Goal: Information Seeking & Learning: Learn about a topic

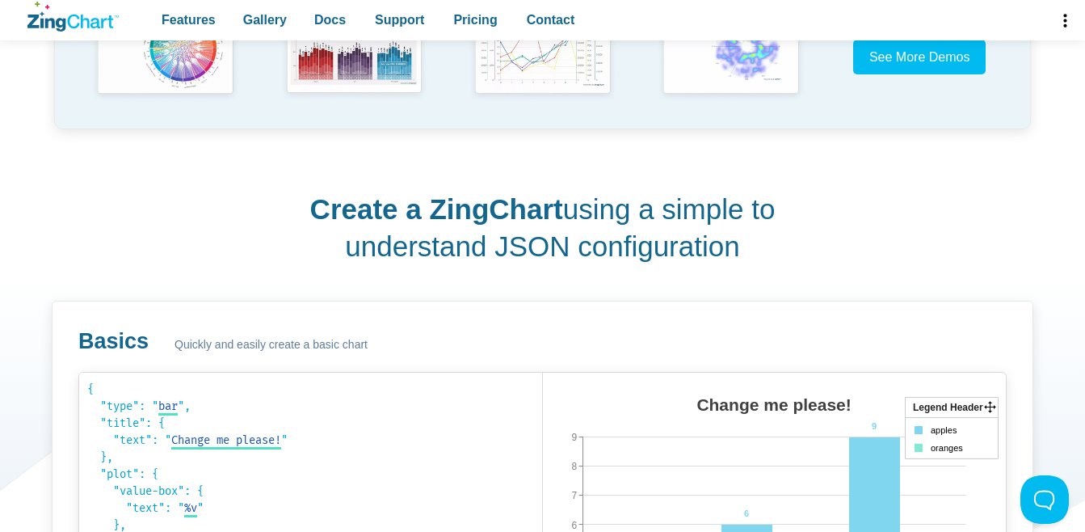
scroll to position [323, 0]
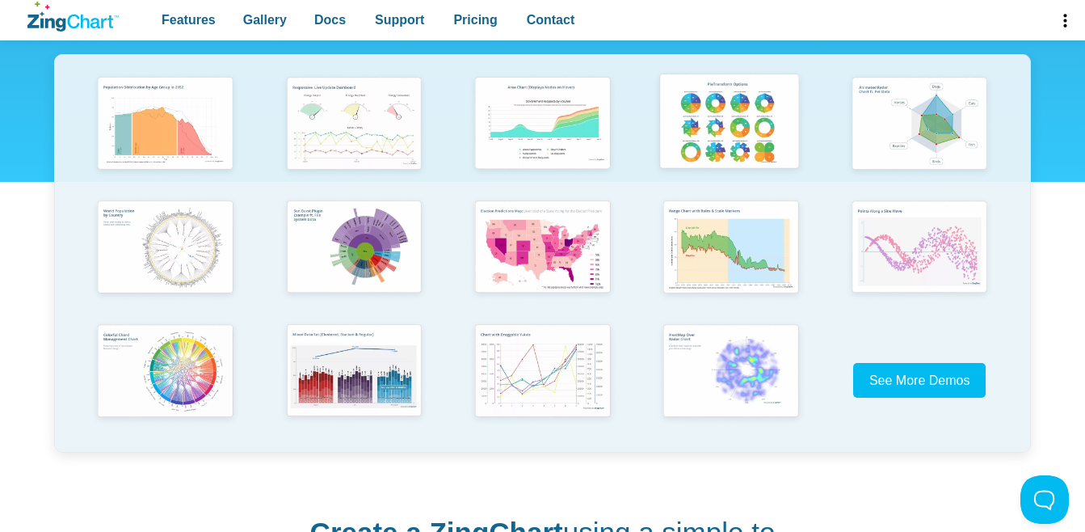
click at [721, 110] on img "App Content" at bounding box center [729, 123] width 155 height 111
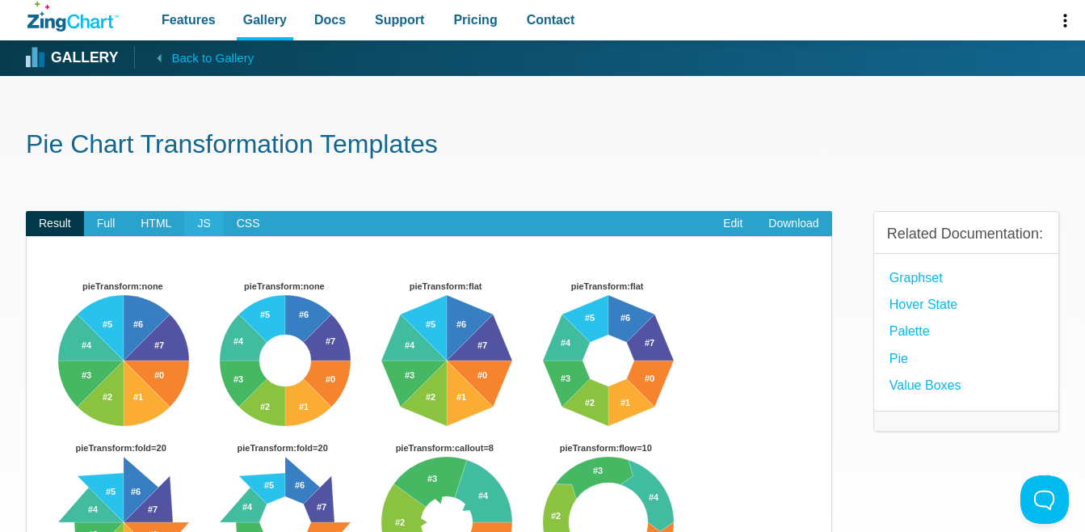
click at [196, 222] on span "JS" at bounding box center [203, 224] width 39 height 26
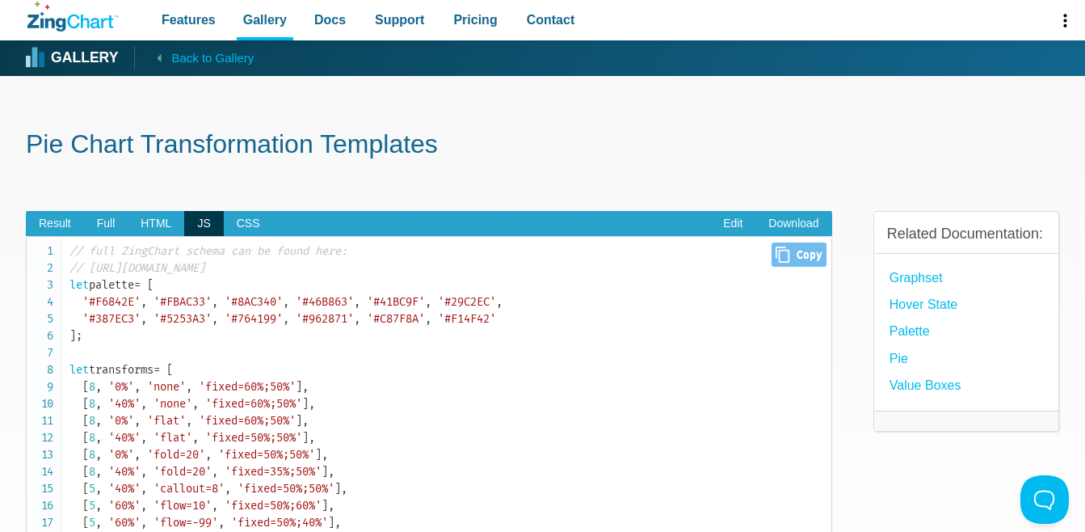
scroll to position [81, 0]
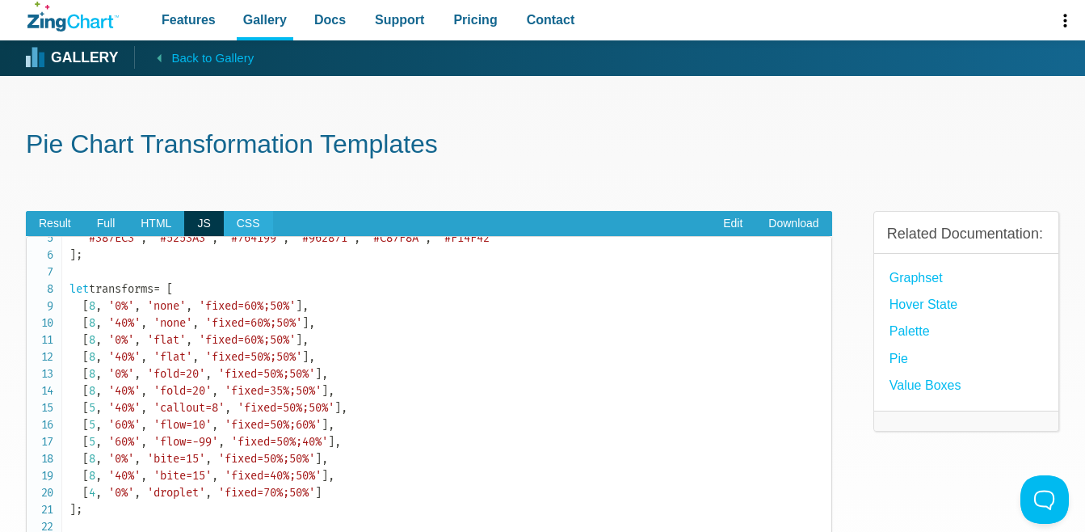
click at [241, 221] on span "CSS" at bounding box center [248, 224] width 49 height 26
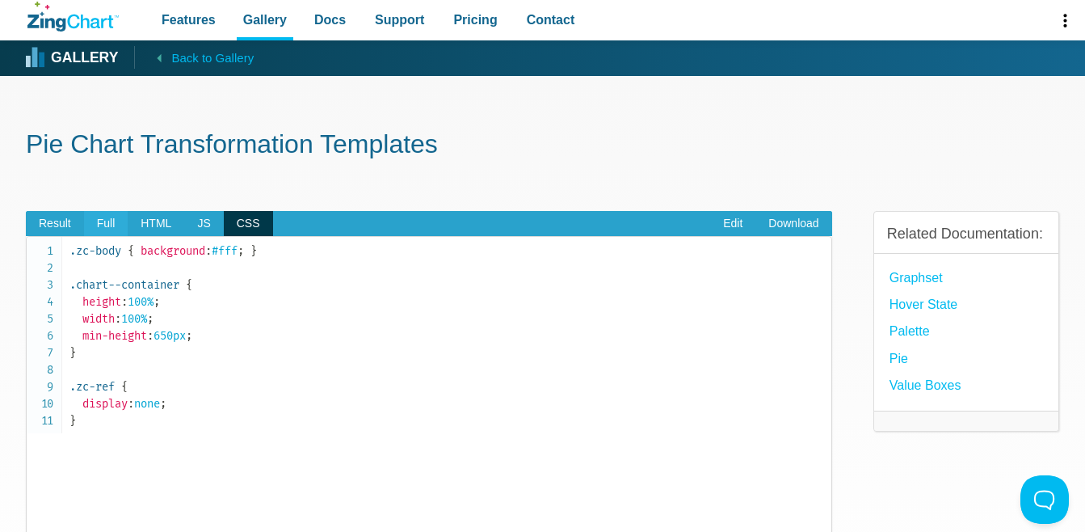
click at [95, 224] on span "Full" at bounding box center [106, 224] width 44 height 26
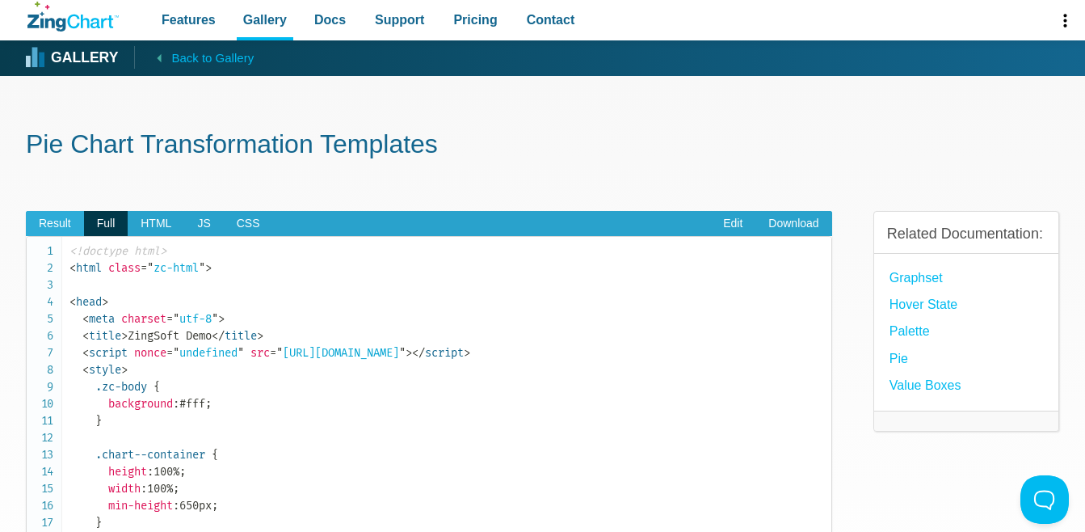
click at [61, 223] on span "Result" at bounding box center [55, 224] width 58 height 26
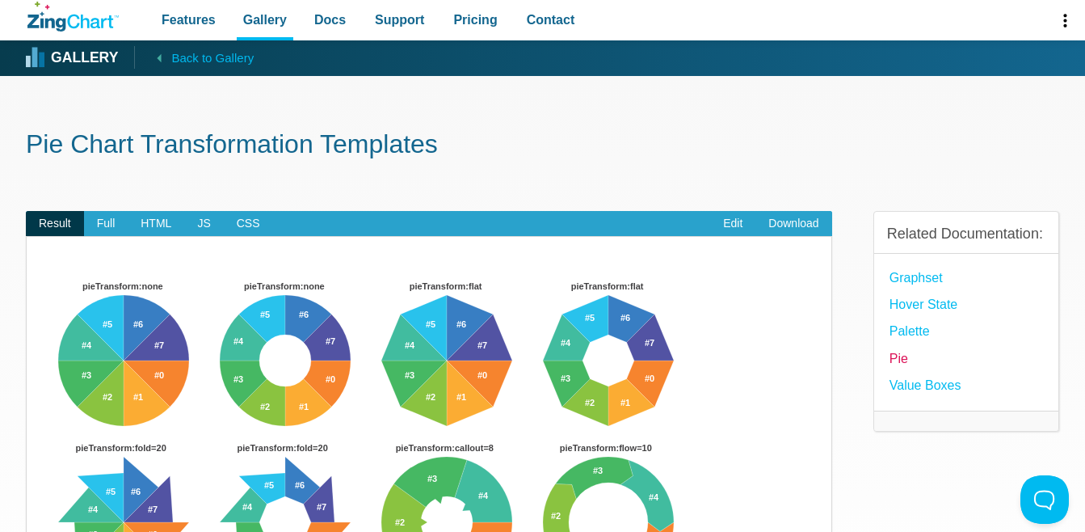
click at [892, 369] on link "Pie" at bounding box center [898, 358] width 19 height 22
